Goal: Task Accomplishment & Management: Use online tool/utility

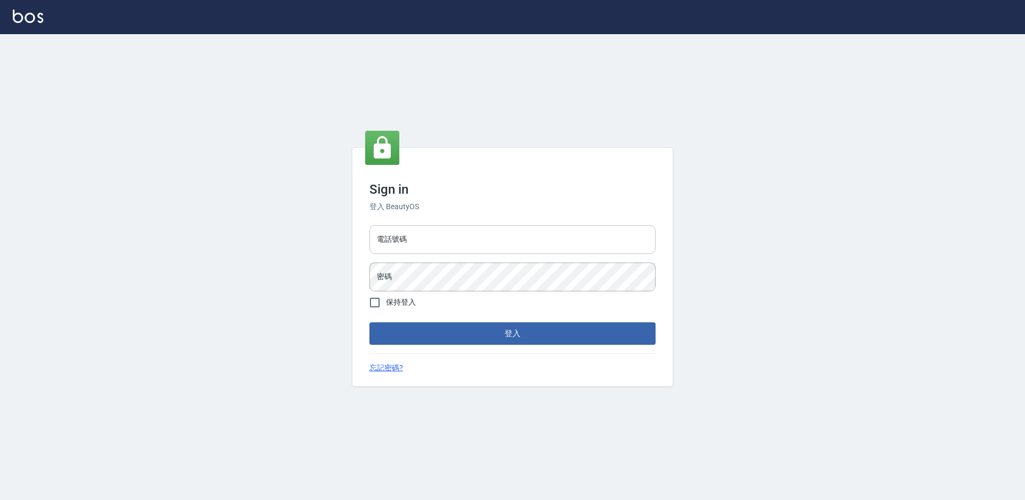
click at [468, 245] on input "電話號碼" at bounding box center [512, 239] width 286 height 29
type input "7805667"
click at [369, 322] on button "登入" at bounding box center [512, 333] width 286 height 22
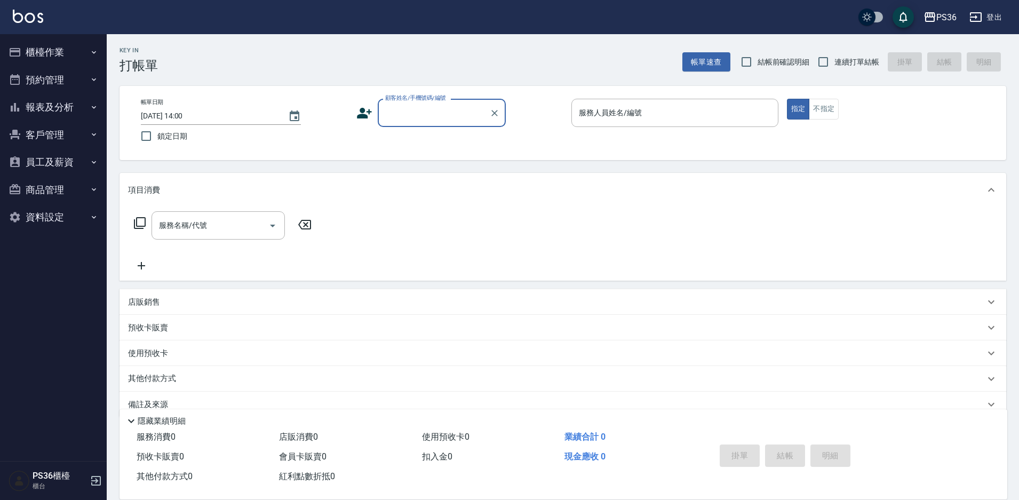
click at [411, 108] on input "顧客姓名/手機號碼/編號" at bounding box center [434, 113] width 102 height 19
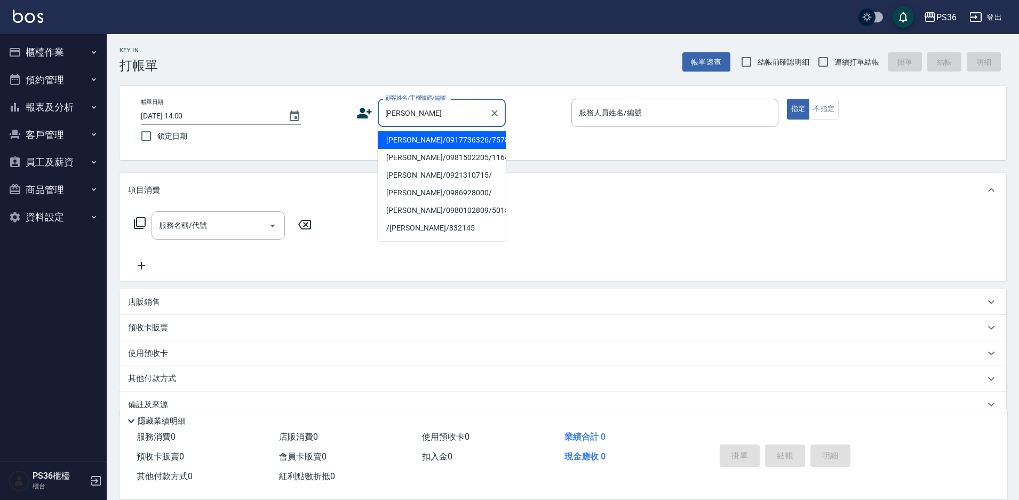
click at [408, 138] on li "[PERSON_NAME]/0917736326/757828" at bounding box center [442, 140] width 128 height 18
type input "[PERSON_NAME]/0917736326/757828"
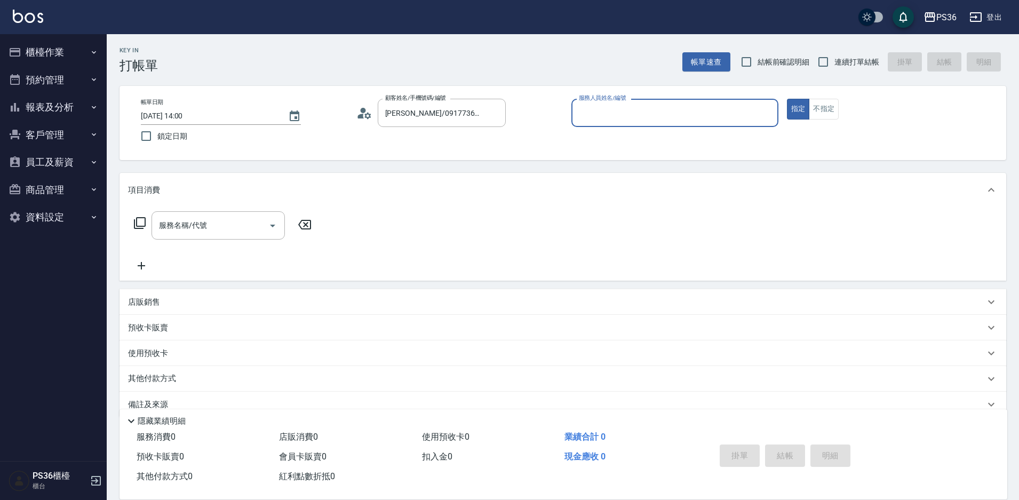
type input "小布-9"
click at [201, 232] on input "服務名稱/代號" at bounding box center [210, 225] width 108 height 19
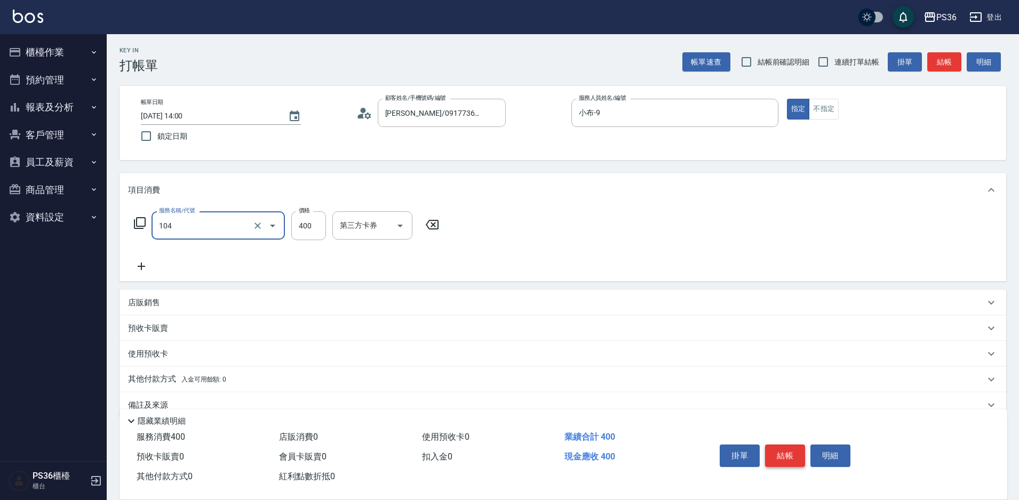
type input "B級單剪(104)"
click at [797, 451] on button "結帳" at bounding box center [785, 455] width 40 height 22
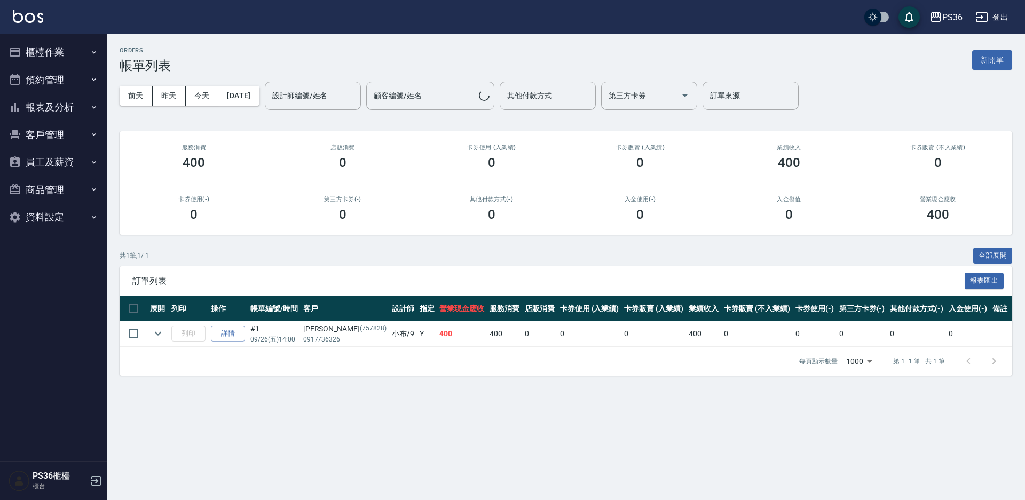
click at [39, 169] on button "員工及薪資" at bounding box center [53, 162] width 98 height 28
click at [53, 140] on button "客戶管理" at bounding box center [53, 135] width 98 height 28
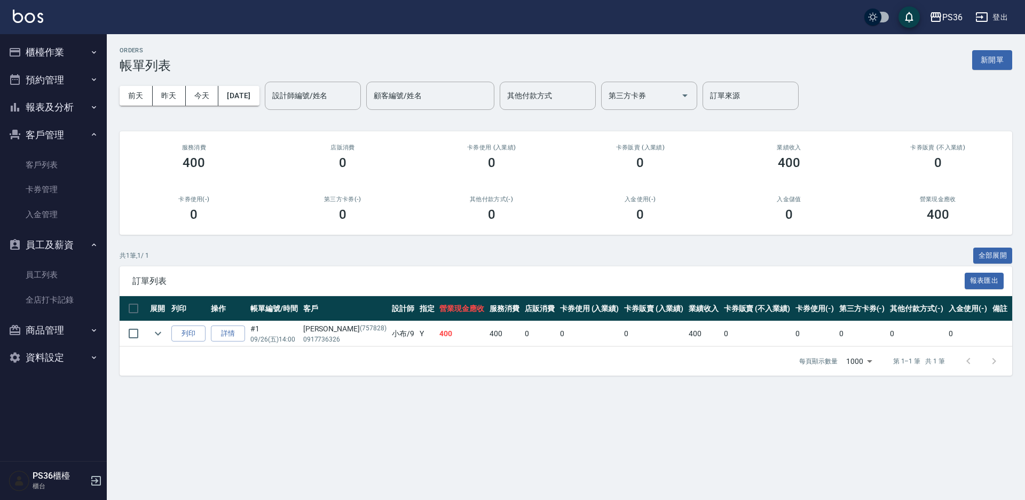
click at [65, 110] on button "報表及分析" at bounding box center [53, 107] width 98 height 28
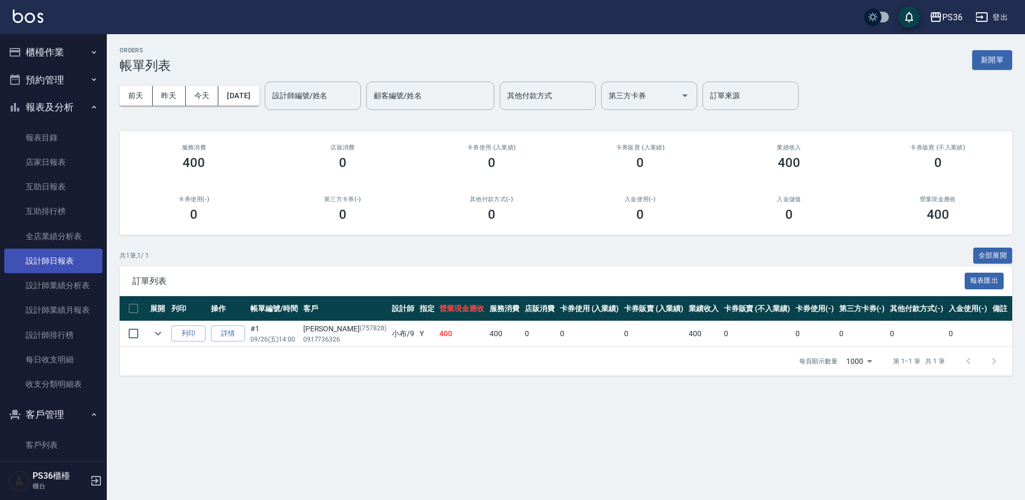
click at [60, 267] on link "設計師日報表" at bounding box center [53, 261] width 98 height 25
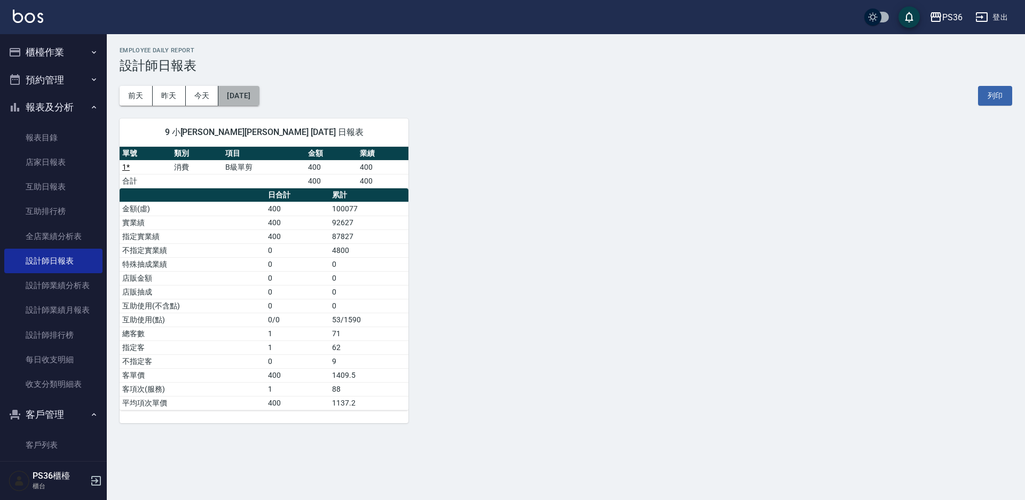
click at [247, 98] on button "[DATE]" at bounding box center [238, 96] width 41 height 20
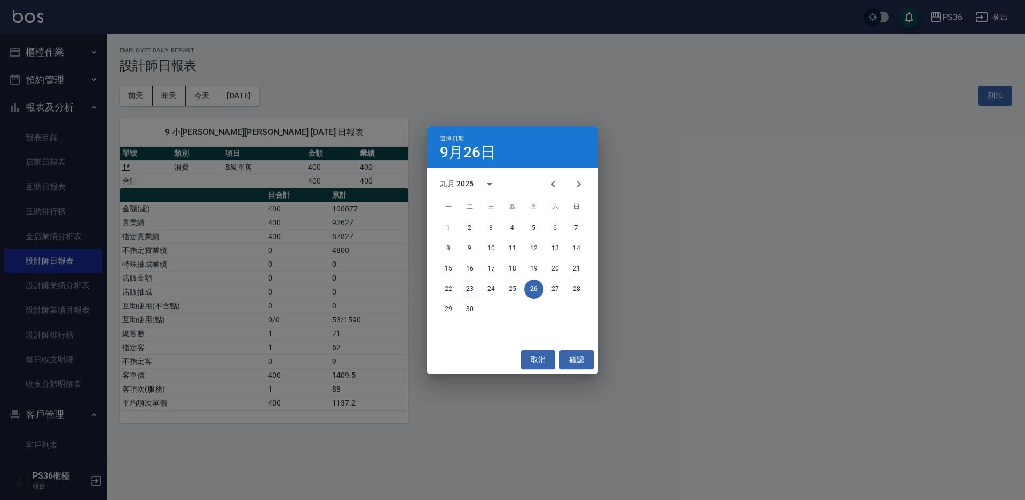
click at [466, 283] on button "23" at bounding box center [469, 289] width 19 height 19
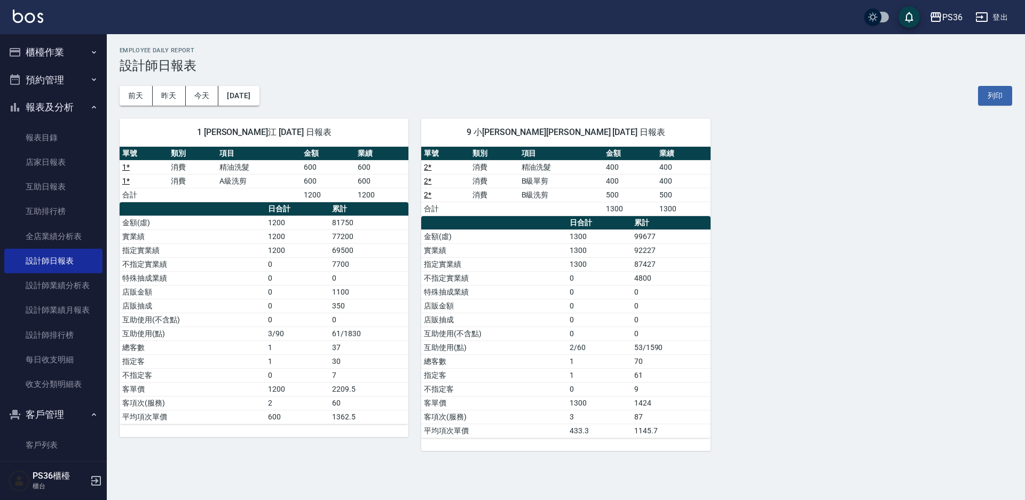
click at [466, 283] on td "不指定實業績" at bounding box center [494, 278] width 146 height 14
click at [202, 98] on button "今天" at bounding box center [202, 96] width 33 height 20
